Goal: Task Accomplishment & Management: Manage account settings

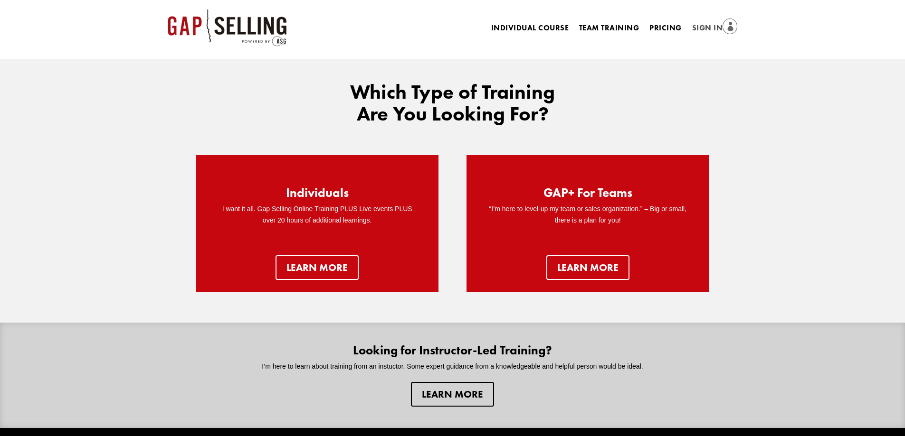
click at [696, 31] on link "Sign In" at bounding box center [715, 28] width 46 height 13
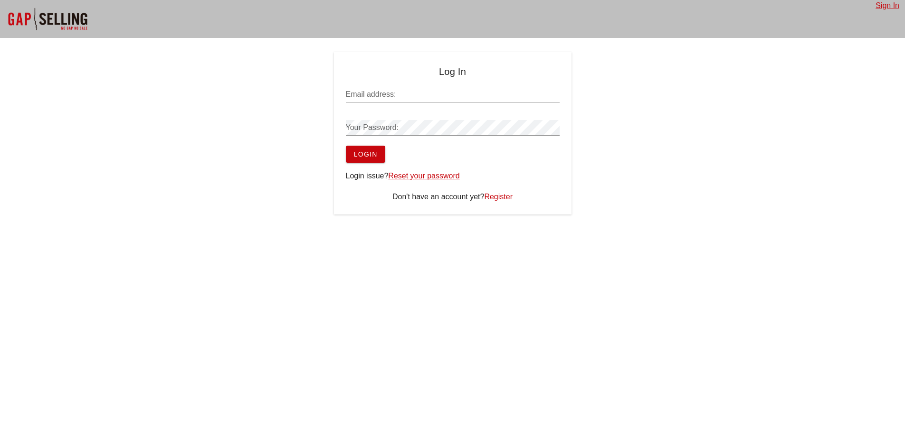
click at [441, 96] on input "Email address:" at bounding box center [453, 94] width 214 height 15
paste input "[URL][DOMAIN_NAME]"
type input "[URL][DOMAIN_NAME]"
click at [410, 89] on input "Email address:" at bounding box center [453, 94] width 214 height 15
paste input "[EMAIL_ADDRESS][DOMAIN_NAME]"
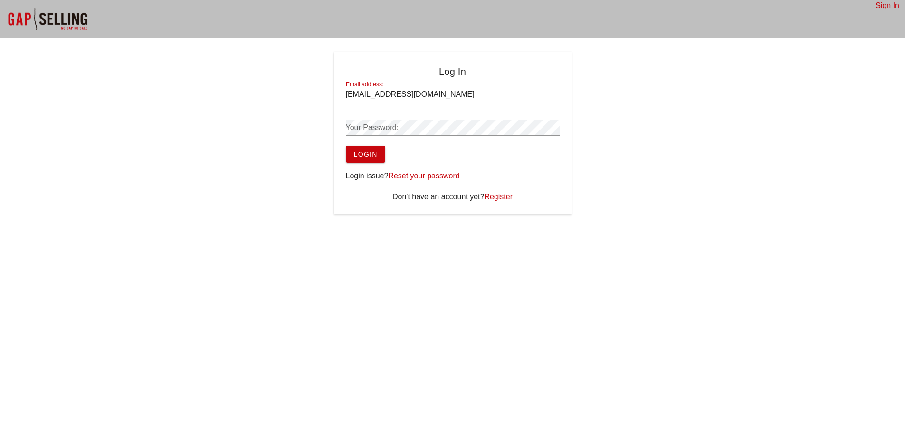
type input "[EMAIL_ADDRESS][DOMAIN_NAME]"
click at [366, 152] on span "Login" at bounding box center [365, 155] width 24 height 8
